Goal: Information Seeking & Learning: Learn about a topic

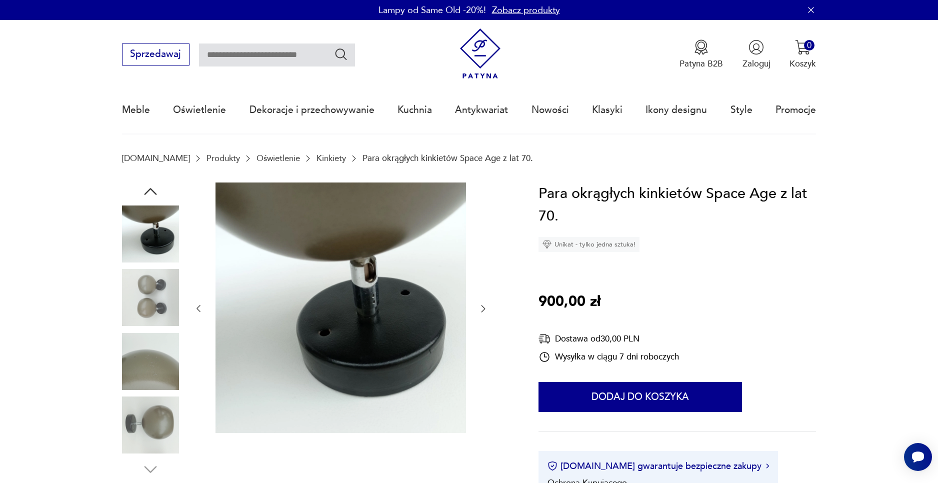
click at [154, 315] on img at bounding box center [150, 297] width 57 height 57
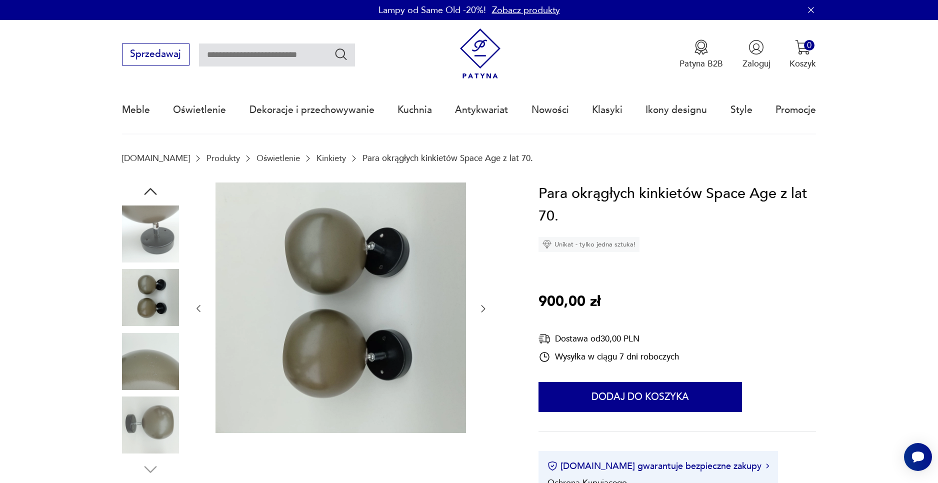
click at [482, 307] on icon "button" at bounding box center [483, 309] width 10 height 10
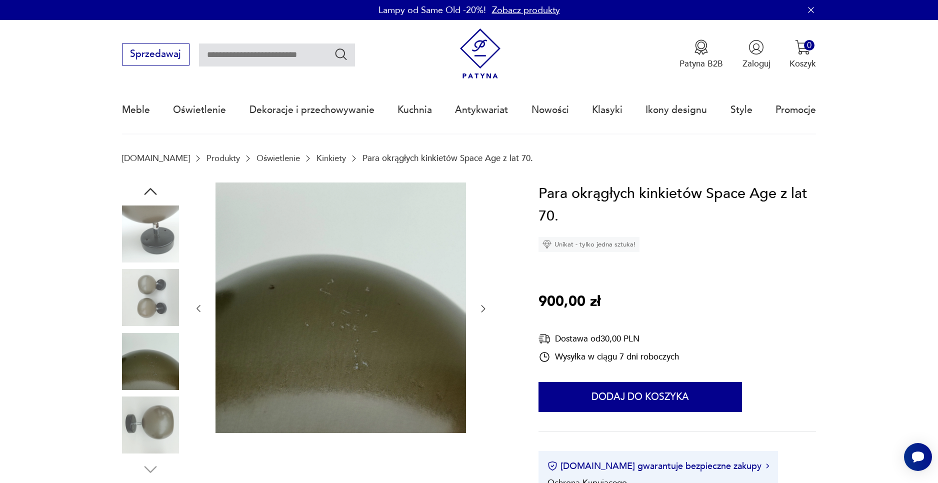
click at [482, 307] on icon "button" at bounding box center [483, 309] width 10 height 10
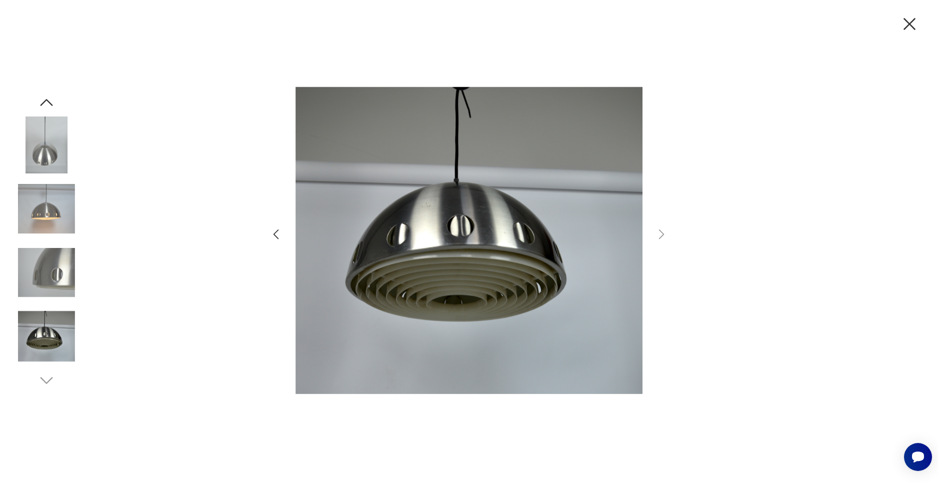
scroll to position [258, 0]
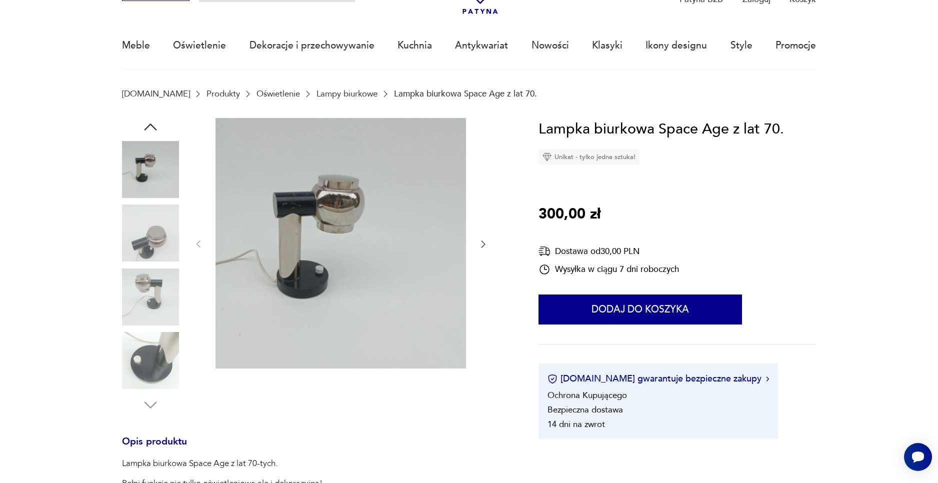
scroll to position [65, 0]
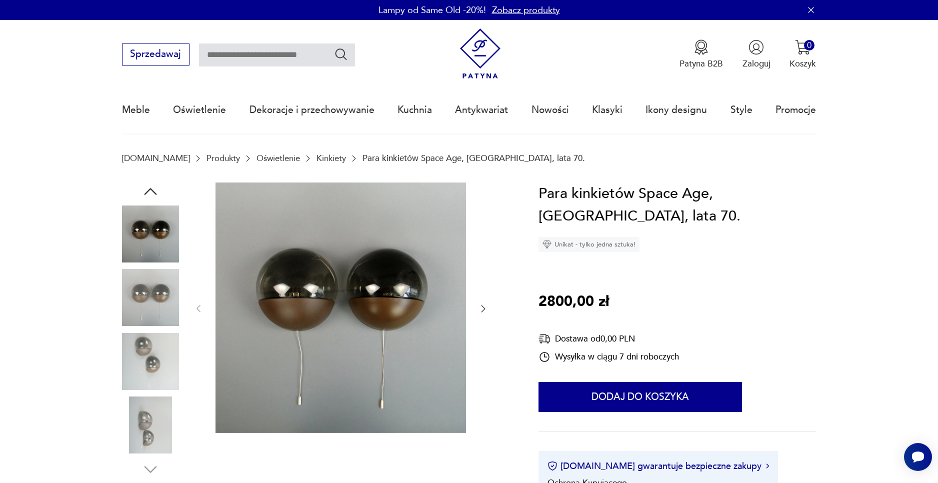
click at [483, 308] on icon "button" at bounding box center [483, 309] width 10 height 10
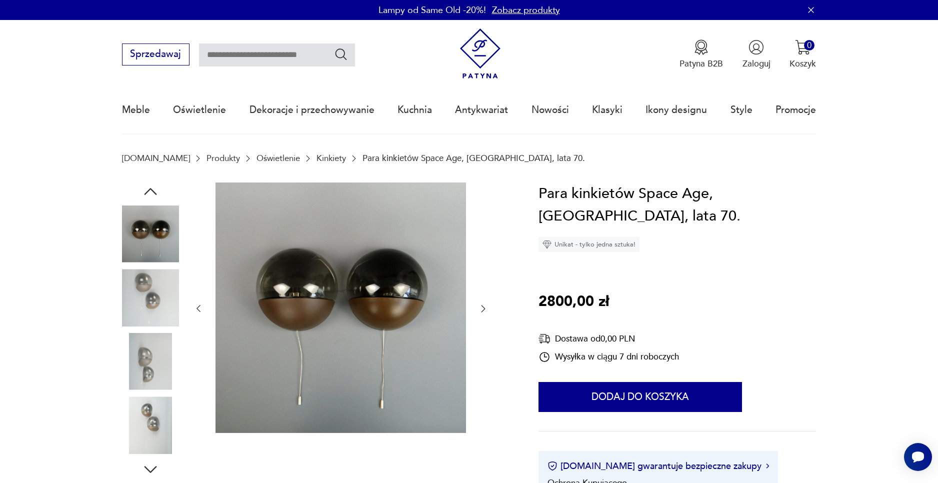
click at [483, 308] on icon "button" at bounding box center [483, 309] width 10 height 10
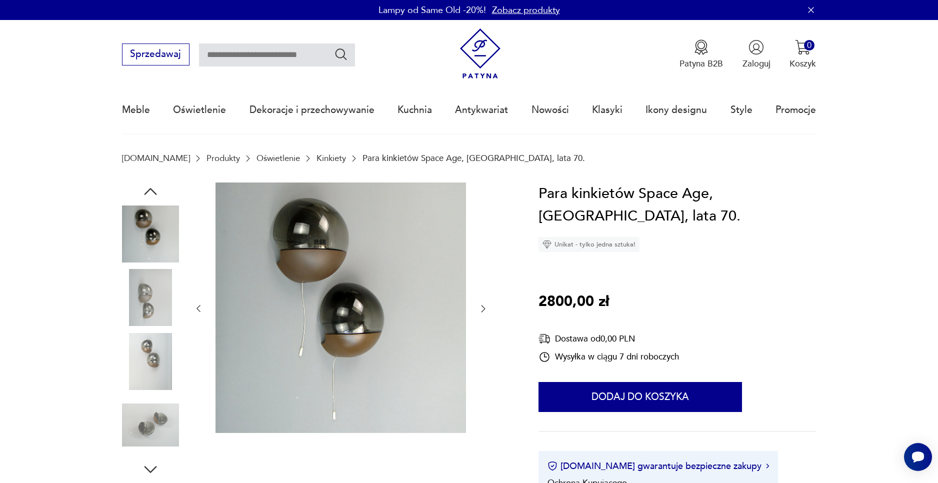
click at [483, 308] on icon "button" at bounding box center [483, 309] width 10 height 10
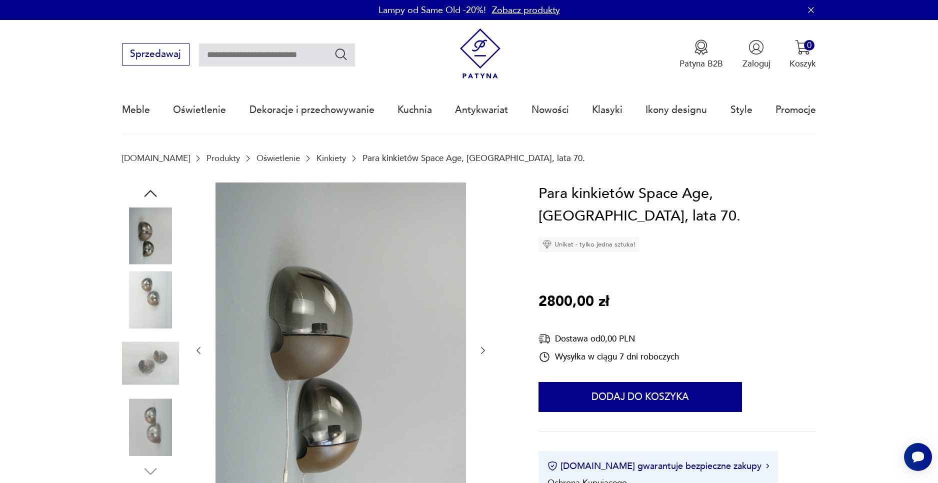
click at [483, 308] on div at bounding box center [341, 351] width 295 height 337
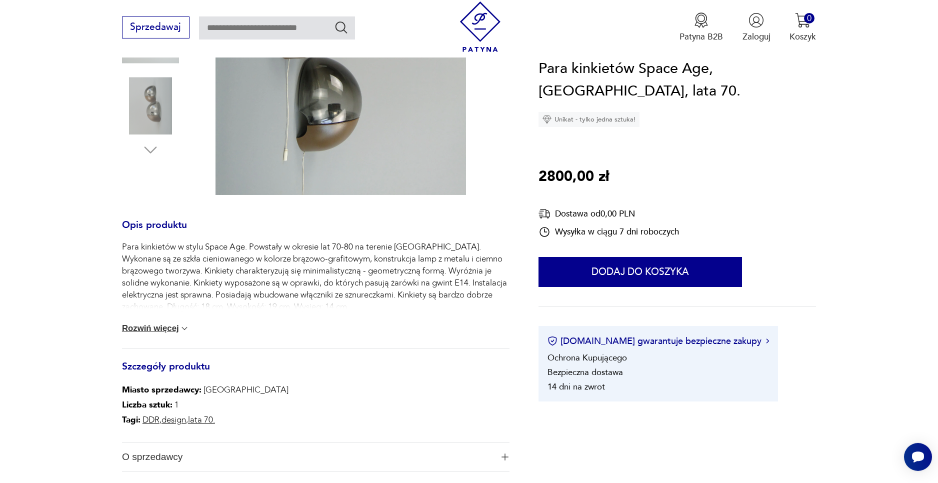
scroll to position [323, 0]
click at [178, 330] on button "Rozwiń więcej" at bounding box center [156, 328] width 68 height 10
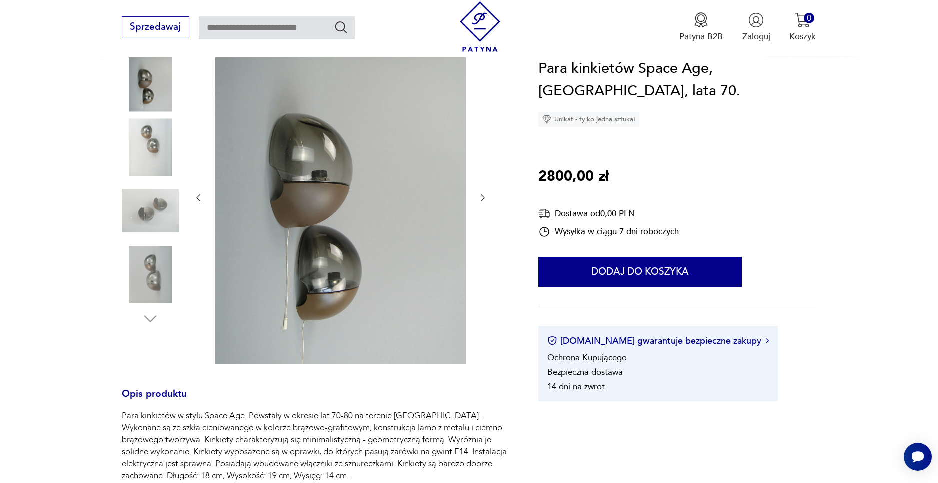
scroll to position [129, 0]
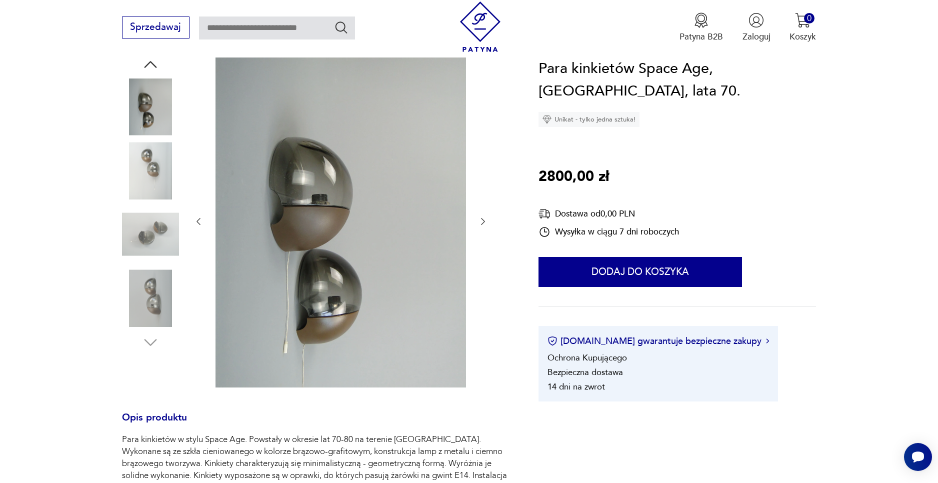
click at [484, 221] on icon "button" at bounding box center [483, 222] width 10 height 10
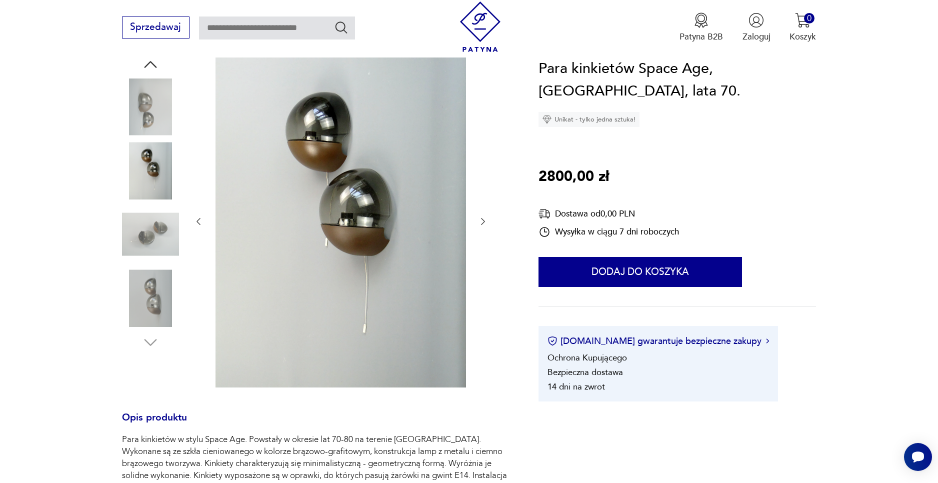
click at [484, 221] on icon "button" at bounding box center [483, 222] width 10 height 10
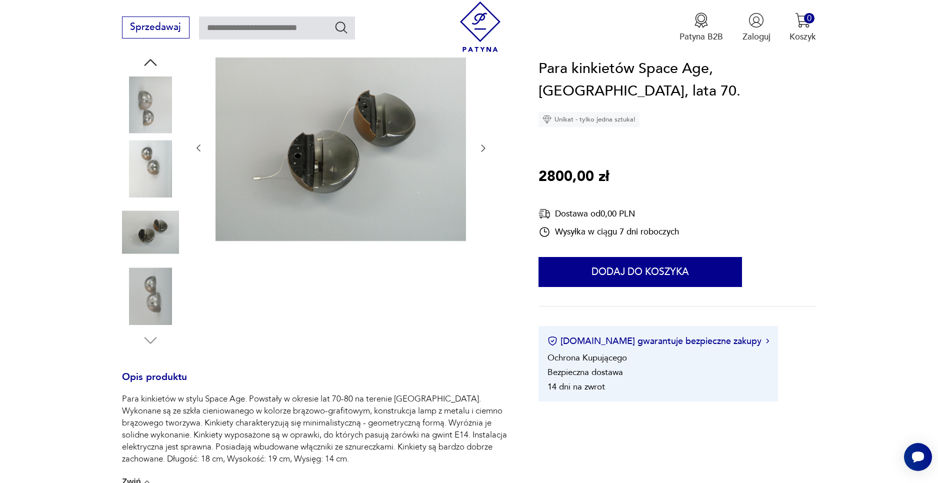
click at [480, 149] on icon "button" at bounding box center [483, 148] width 10 height 10
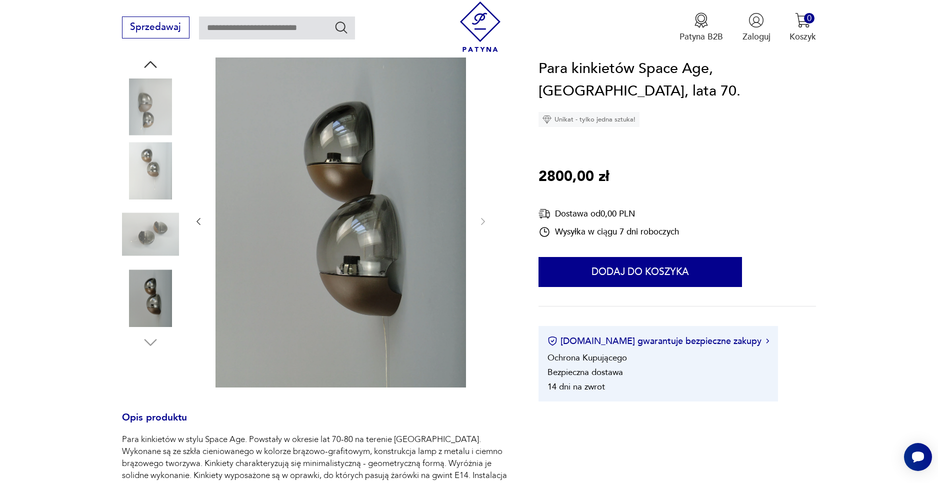
click at [480, 149] on div at bounding box center [341, 222] width 295 height 337
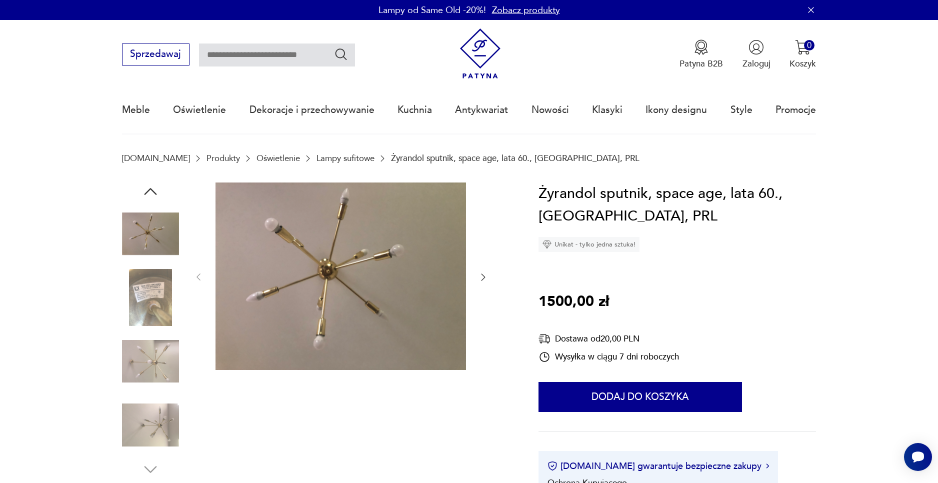
click at [483, 279] on icon "button" at bounding box center [483, 277] width 10 height 10
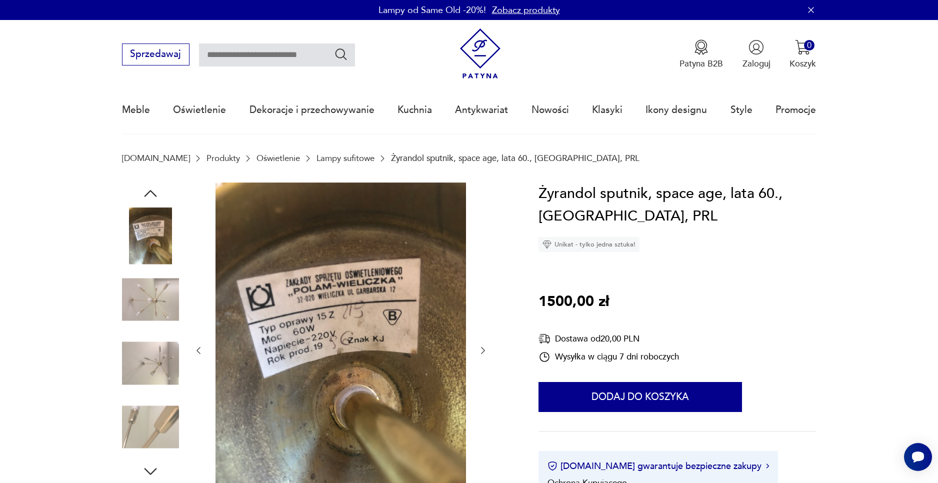
click at [487, 347] on icon "button" at bounding box center [483, 351] width 10 height 10
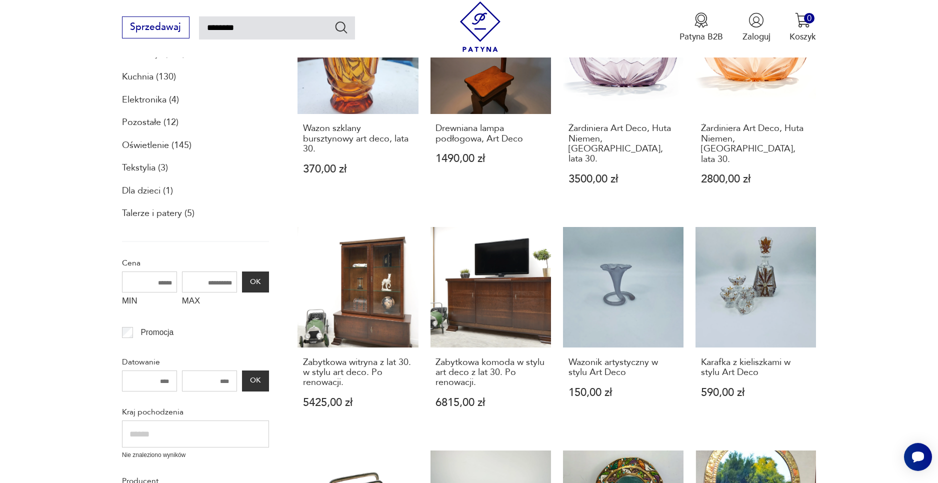
scroll to position [251, 0]
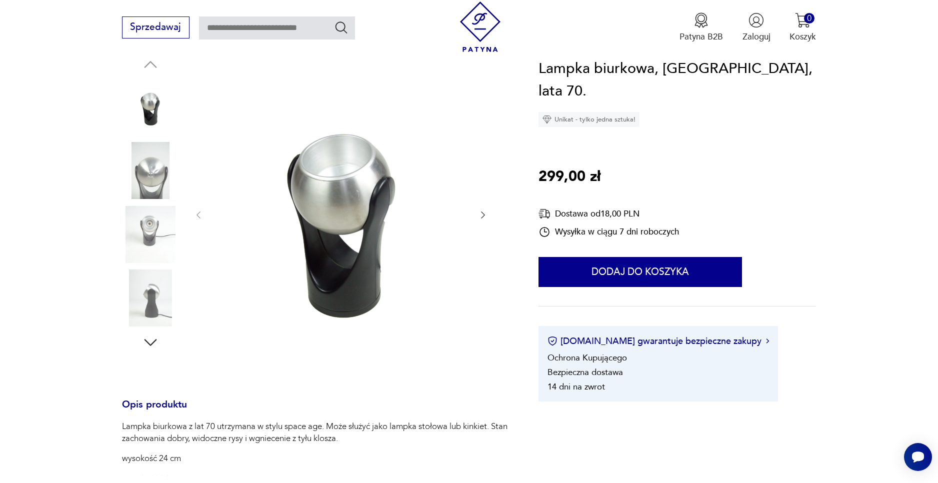
click at [153, 233] on img at bounding box center [150, 234] width 57 height 57
